Goal: Transaction & Acquisition: Download file/media

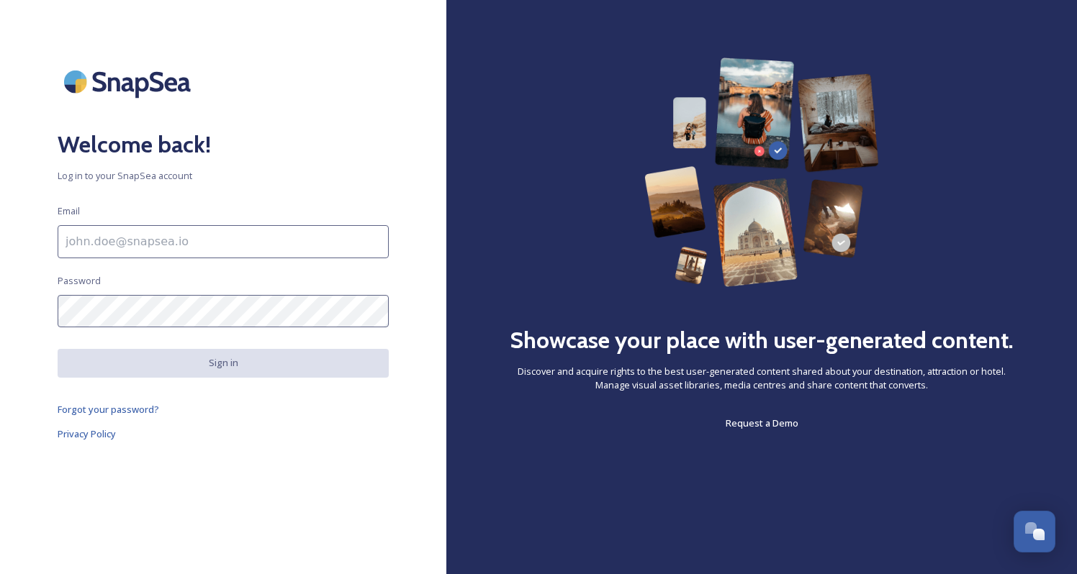
type input "[PERSON_NAME][EMAIL_ADDRESS][DOMAIN_NAME]"
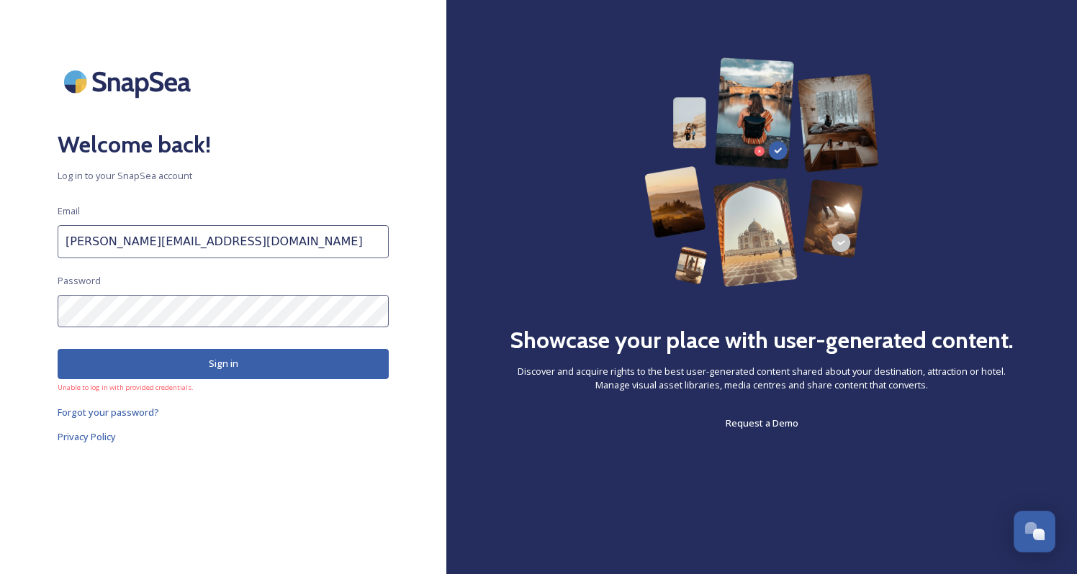
click at [249, 373] on button "Sign in" at bounding box center [223, 364] width 331 height 30
click at [120, 410] on span "Forgot your password?" at bounding box center [109, 412] width 102 height 13
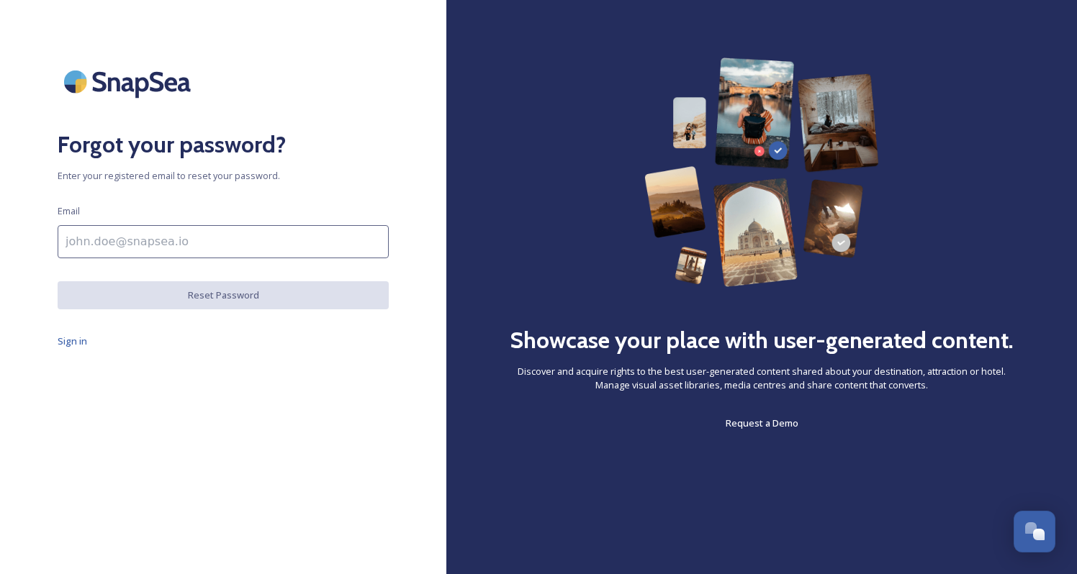
click at [146, 243] on input at bounding box center [223, 241] width 331 height 33
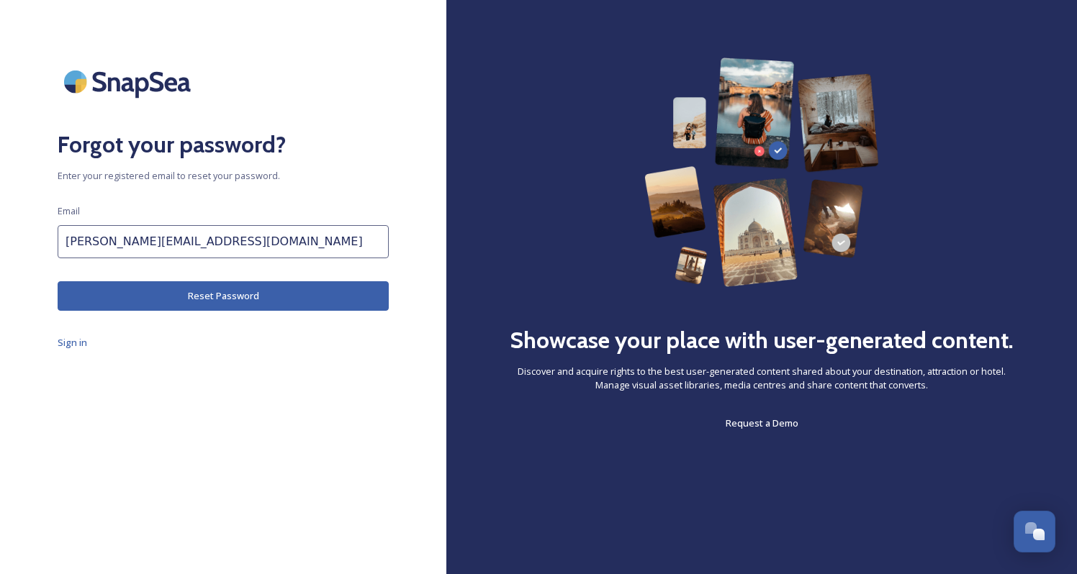
type input "[PERSON_NAME][EMAIL_ADDRESS][DOMAIN_NAME]"
click at [186, 367] on div "Forgot your password? Enter your registered email to reset your password. Email…" at bounding box center [223, 287] width 446 height 459
click at [228, 296] on button "Reset Password" at bounding box center [223, 296] width 331 height 30
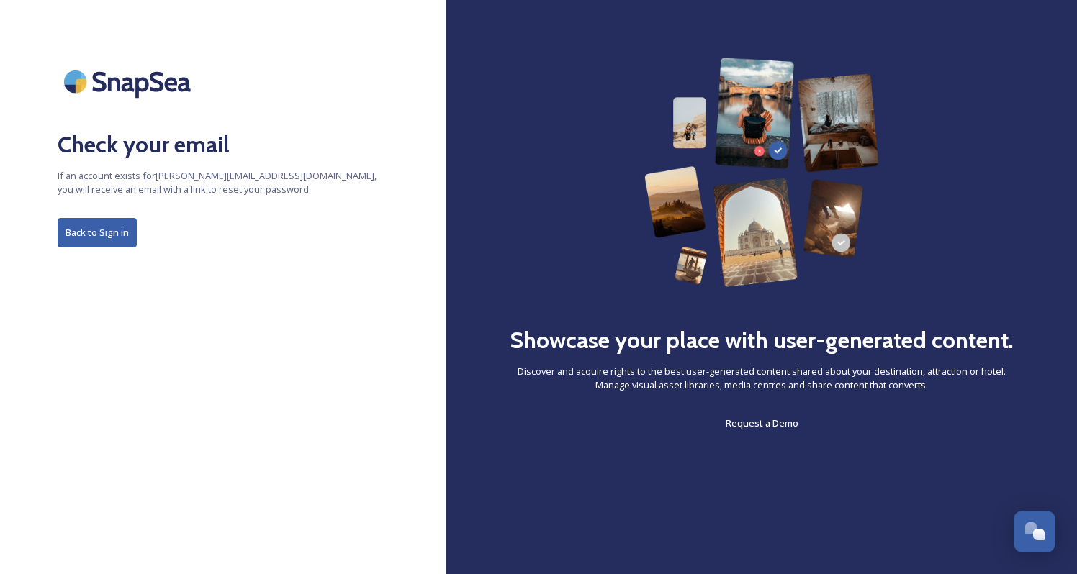
click at [108, 223] on button "Back to Sign in" at bounding box center [97, 233] width 79 height 30
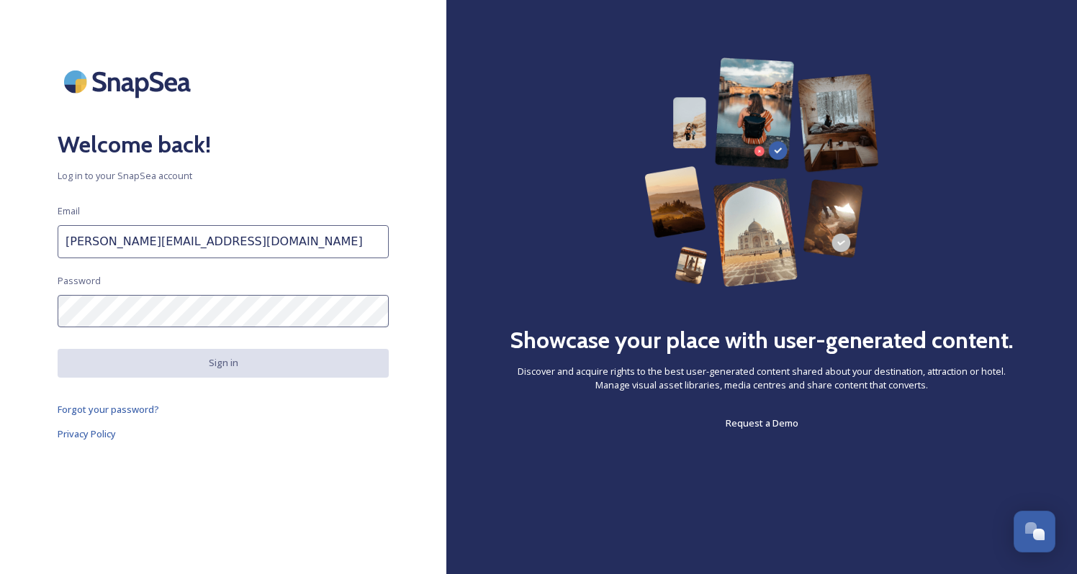
type input "[PERSON_NAME][EMAIL_ADDRESS][DOMAIN_NAME]"
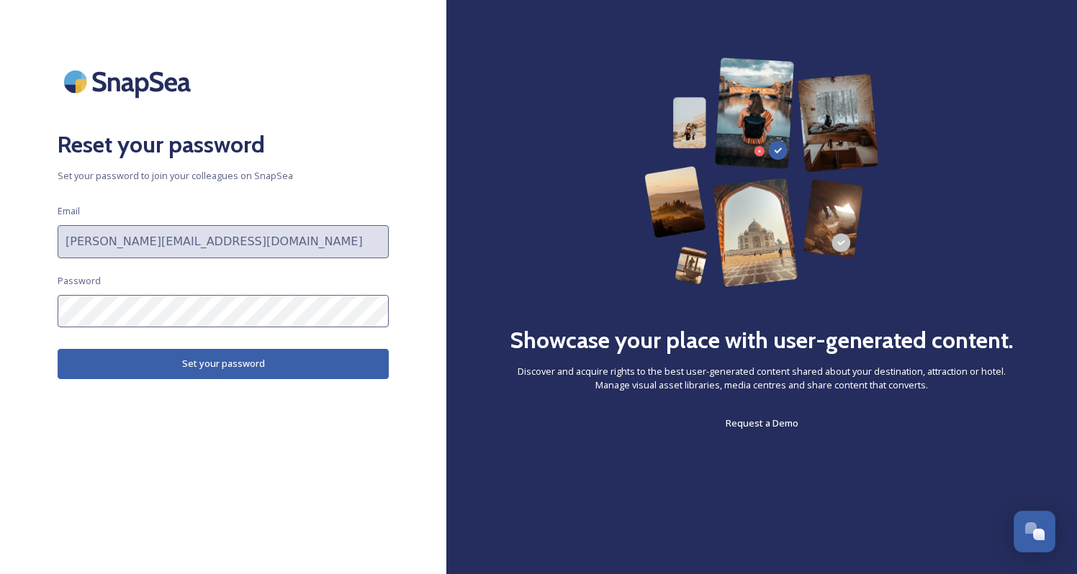
click at [209, 364] on button "Set your password" at bounding box center [223, 364] width 331 height 30
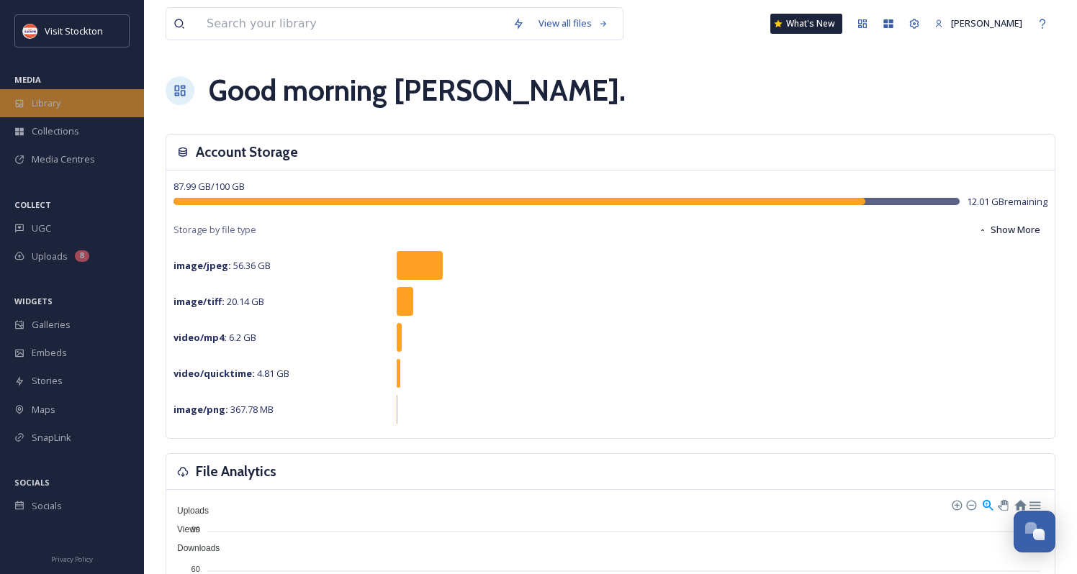
click at [63, 104] on div "Library" at bounding box center [72, 103] width 144 height 28
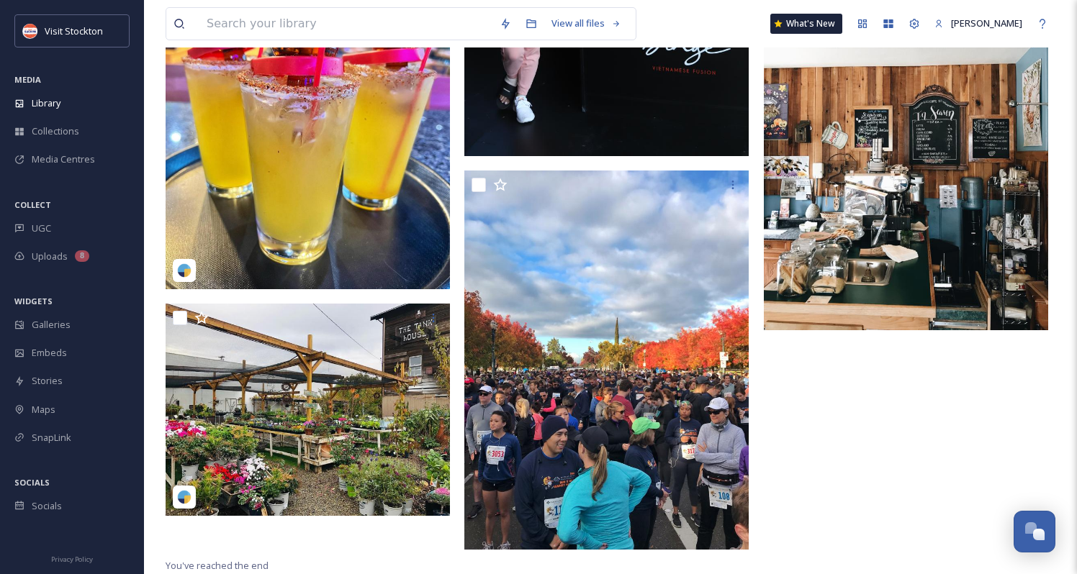
scroll to position [670, 0]
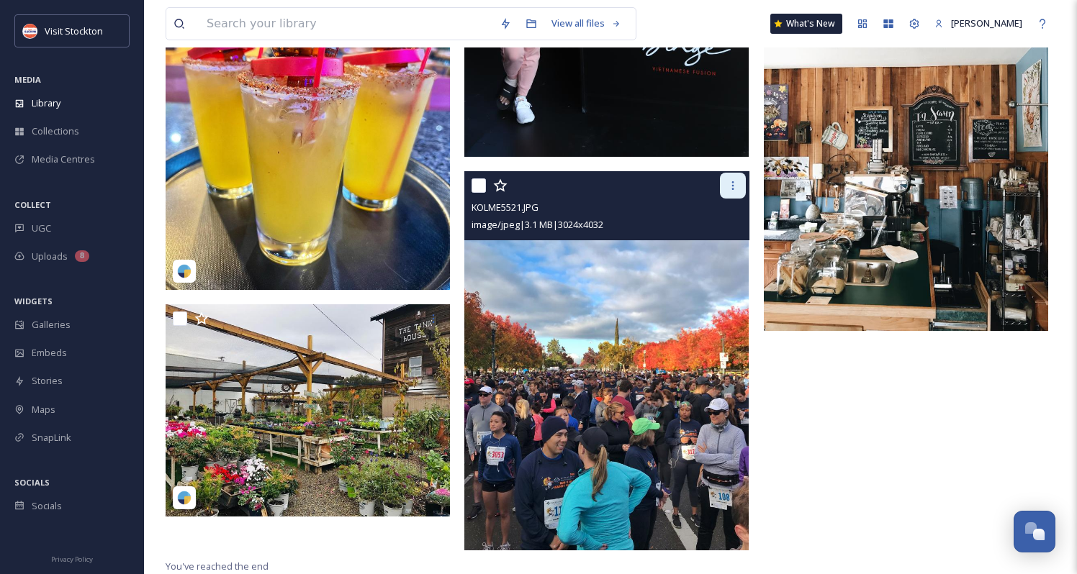
click at [727, 188] on icon at bounding box center [733, 186] width 12 height 12
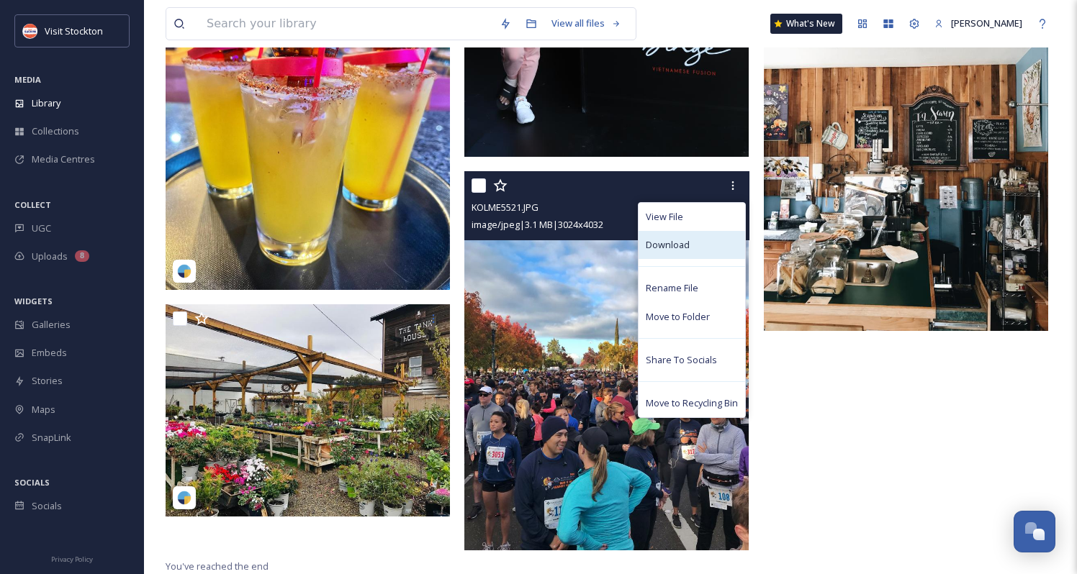
click at [678, 243] on span "Download" at bounding box center [668, 245] width 44 height 14
